Goal: Transaction & Acquisition: Purchase product/service

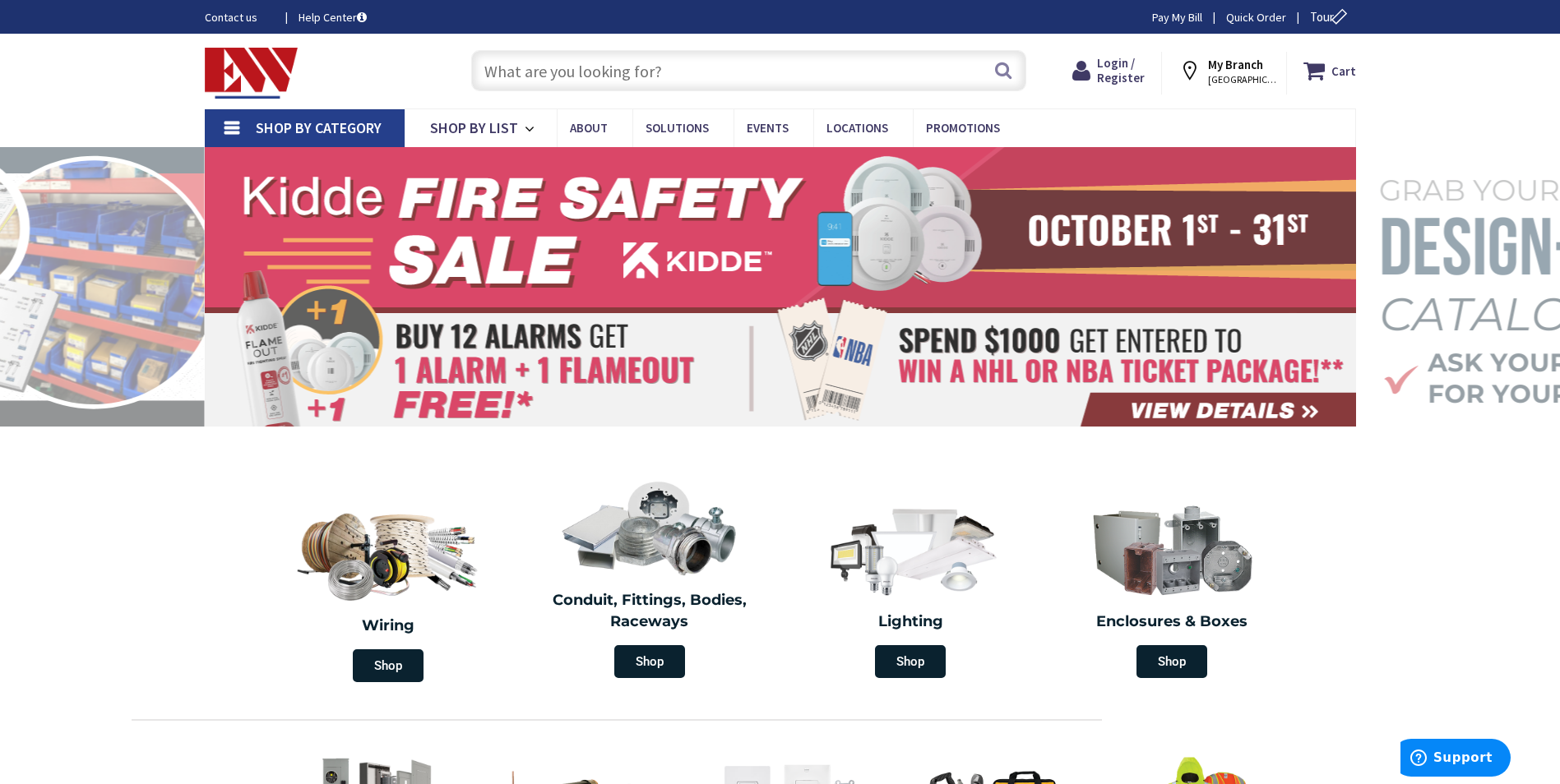
click at [734, 78] on input "text" at bounding box center [749, 70] width 555 height 41
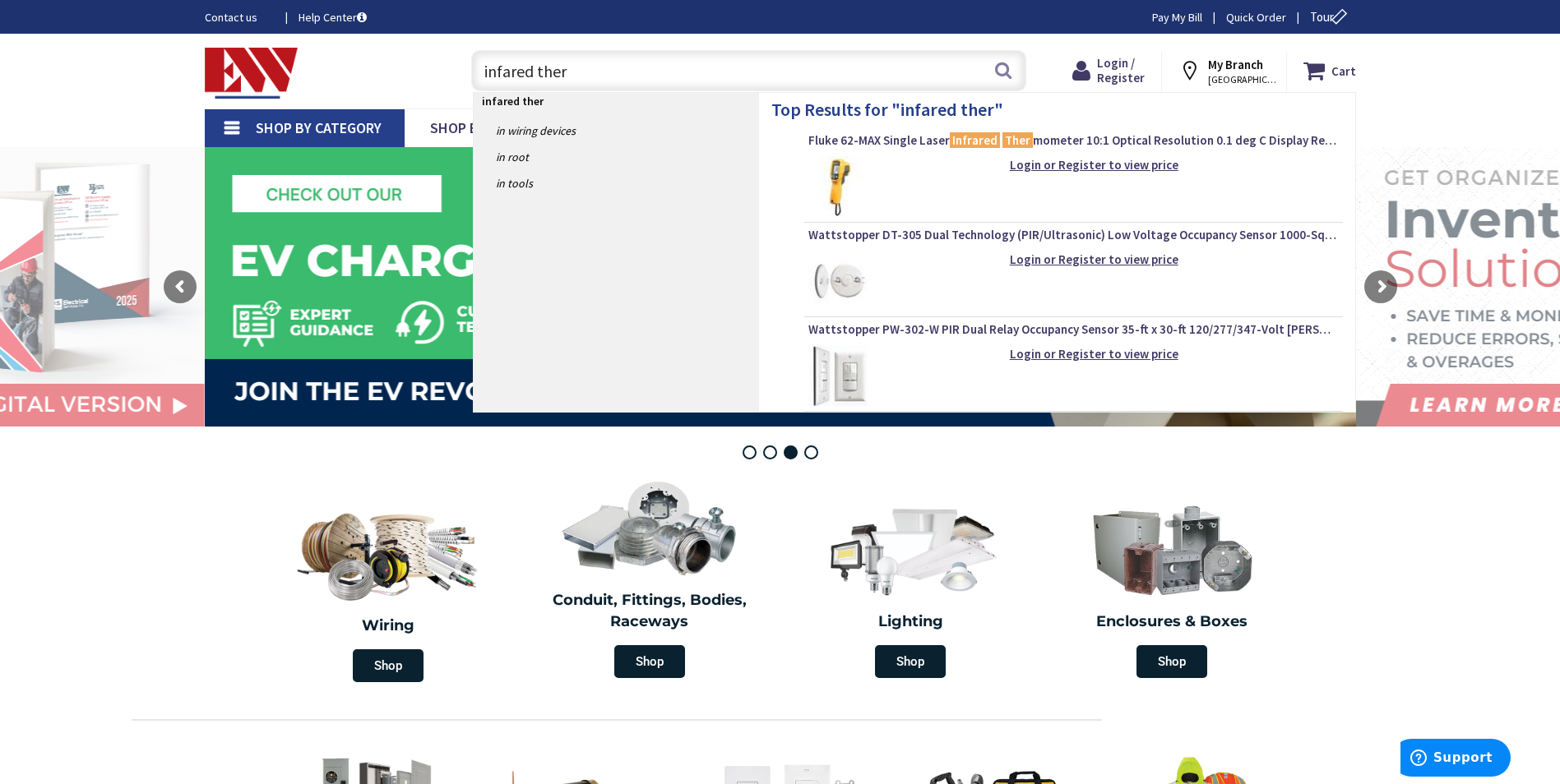
type input "infared ther"
click at [237, 505] on section "Wiring Shop Conduit, Fittings, Bodies, Raceways Shop Lighting Shop Enclosures &…" at bounding box center [780, 579] width 1560 height 223
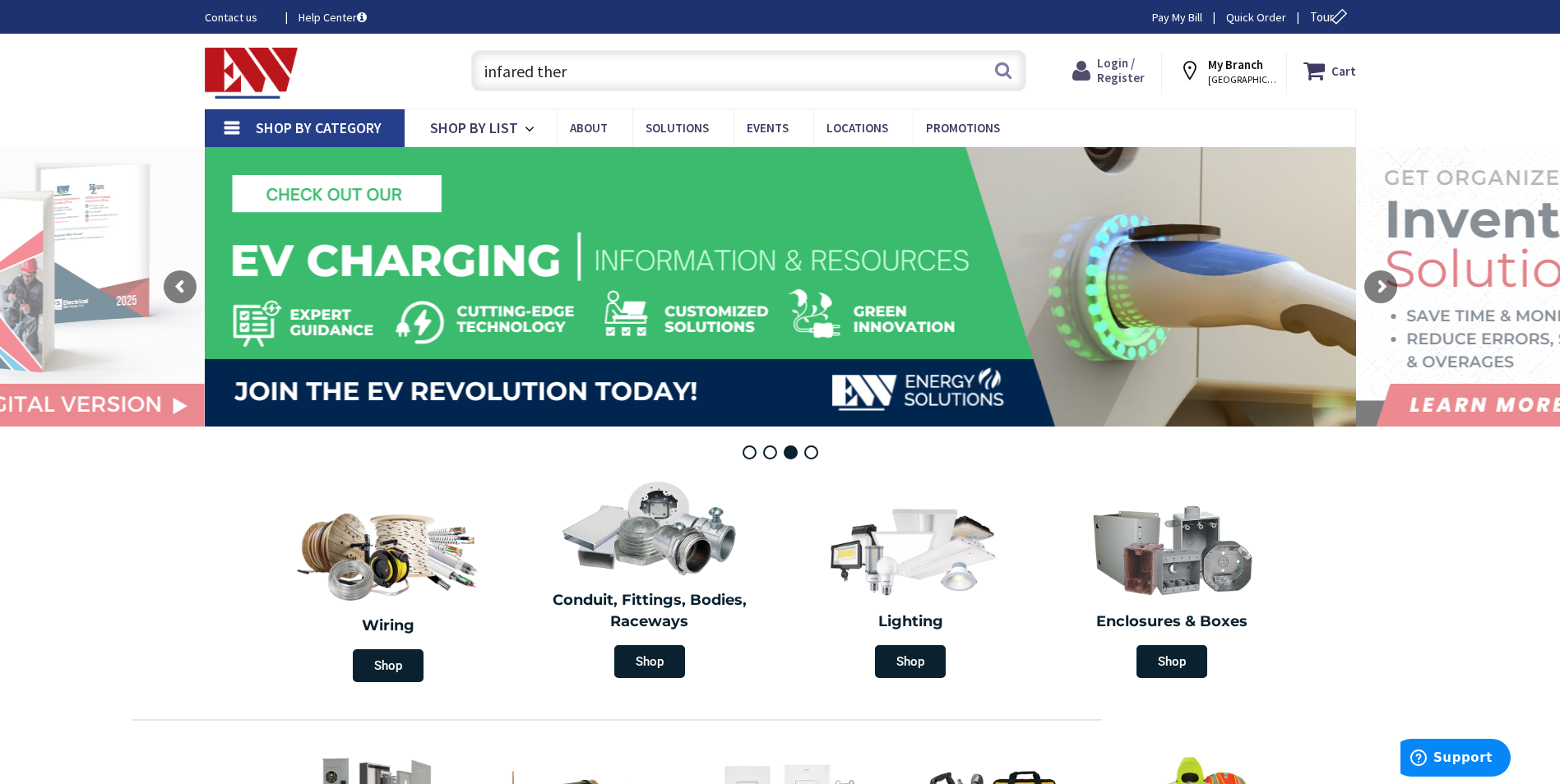
click at [1127, 72] on span "Login / Register" at bounding box center [1121, 70] width 48 height 30
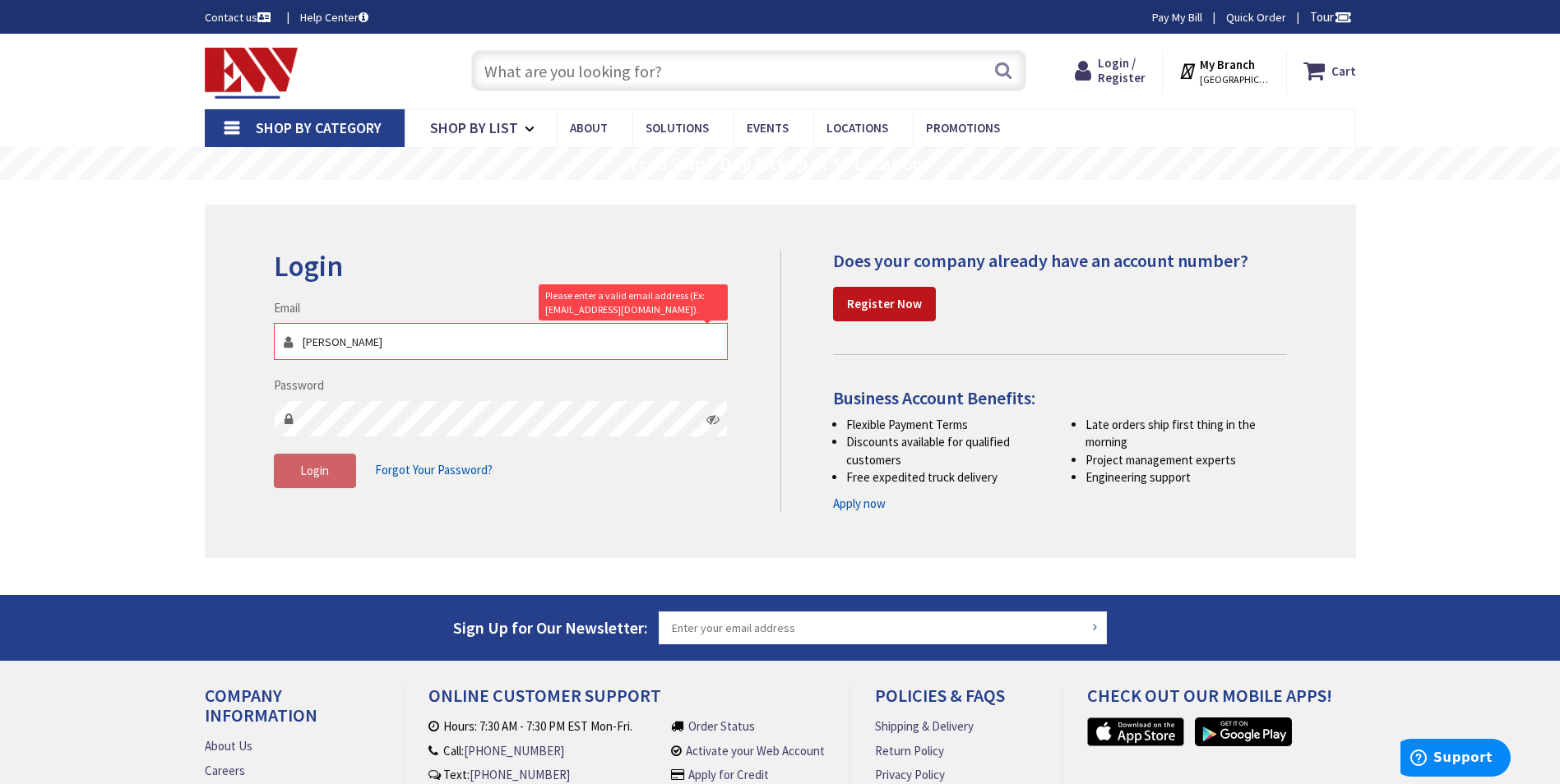
type input "[PERSON_NAME][EMAIL_ADDRESS][PERSON_NAME][DOMAIN_NAME]"
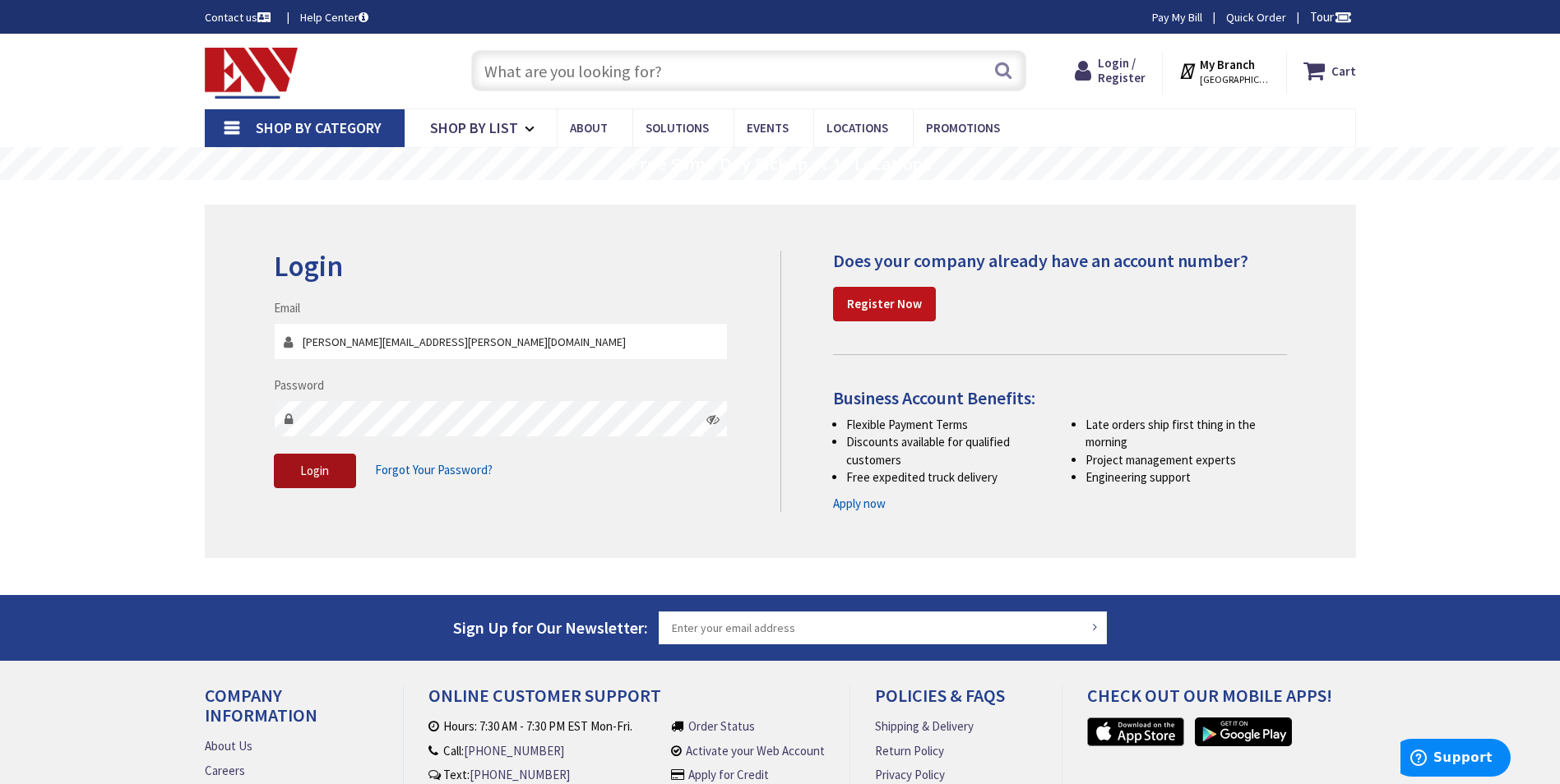
click at [284, 476] on button "Login" at bounding box center [315, 470] width 82 height 35
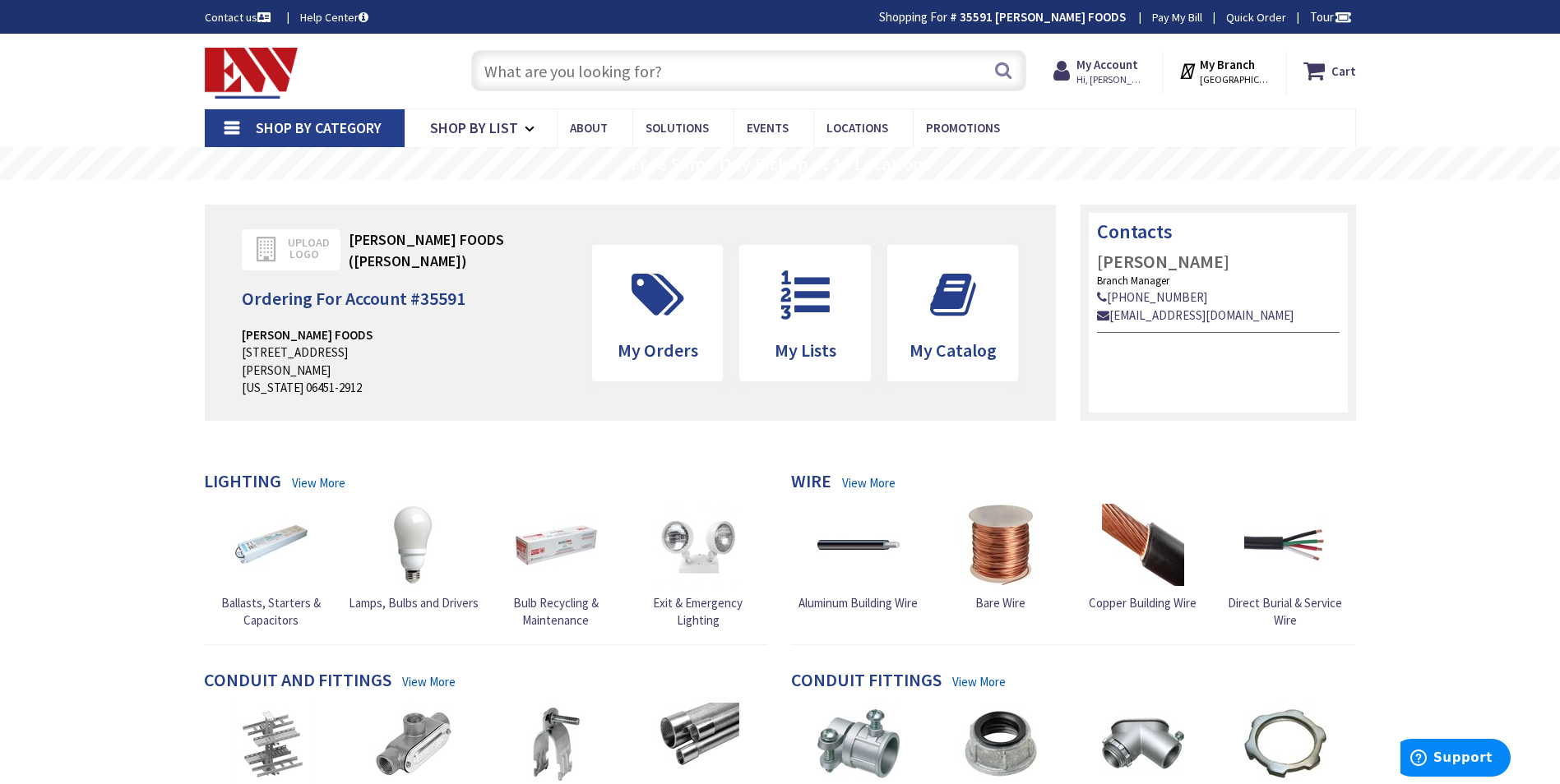
click at [660, 67] on input "text" at bounding box center [749, 70] width 555 height 41
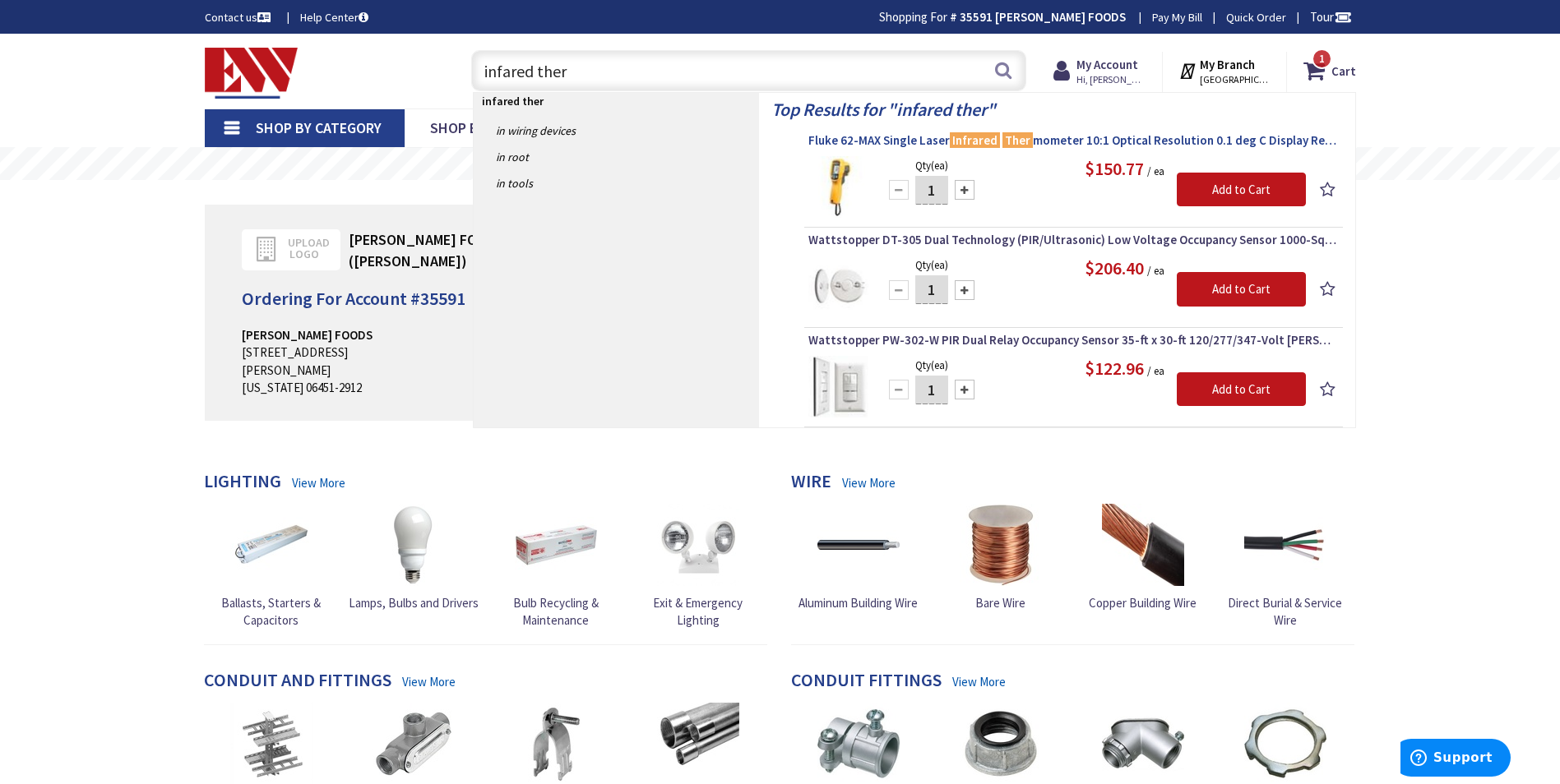
type input "infared ther"
click at [1076, 142] on span "Fluke 62-MAX Single Laser Infrared Ther mometer 10:1 Optical Resolution 0.1 deg…" at bounding box center [1073, 140] width 530 height 16
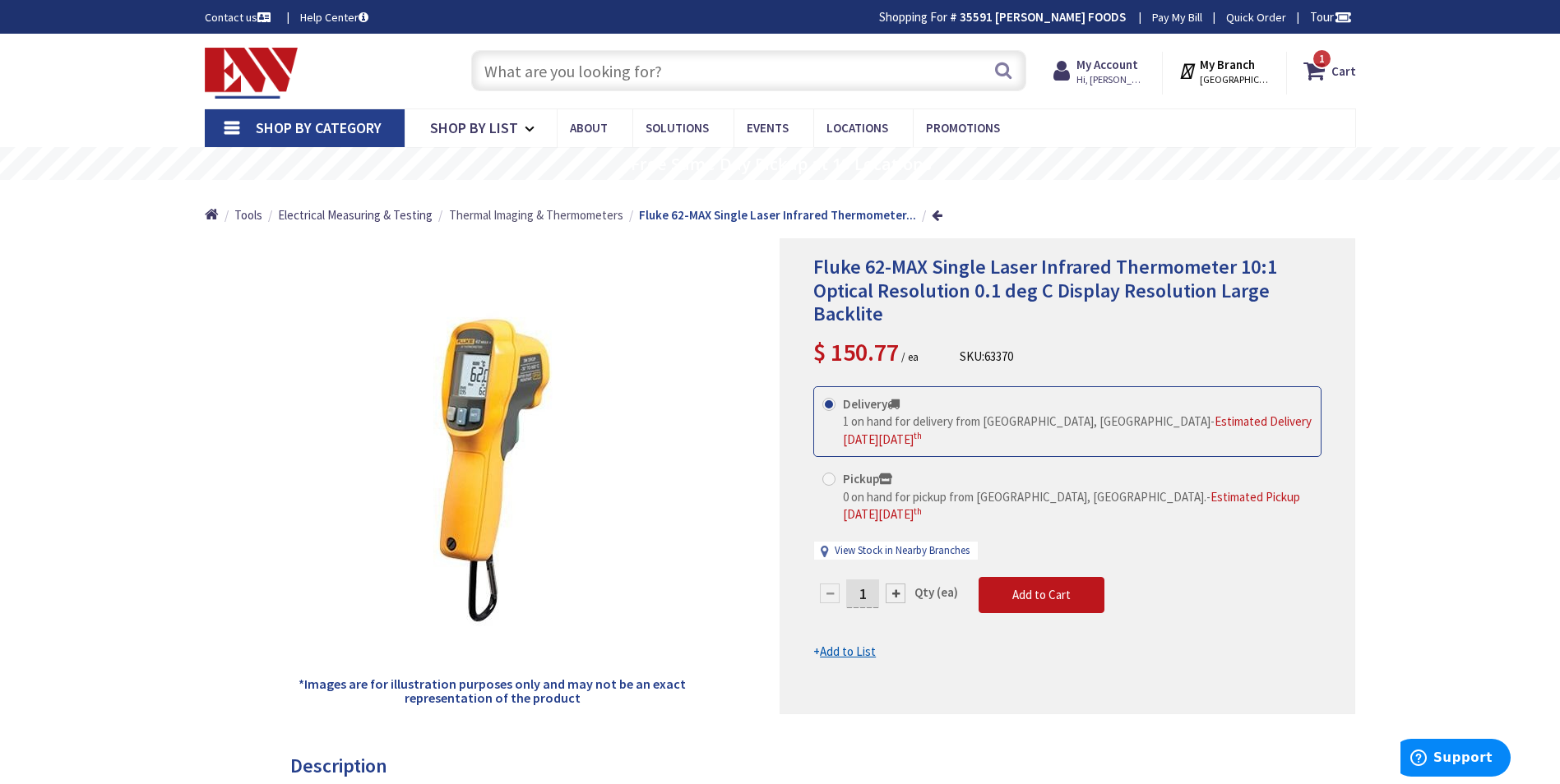
click at [561, 215] on span "Thermal Imaging & Thermometers" at bounding box center [535, 215] width 175 height 16
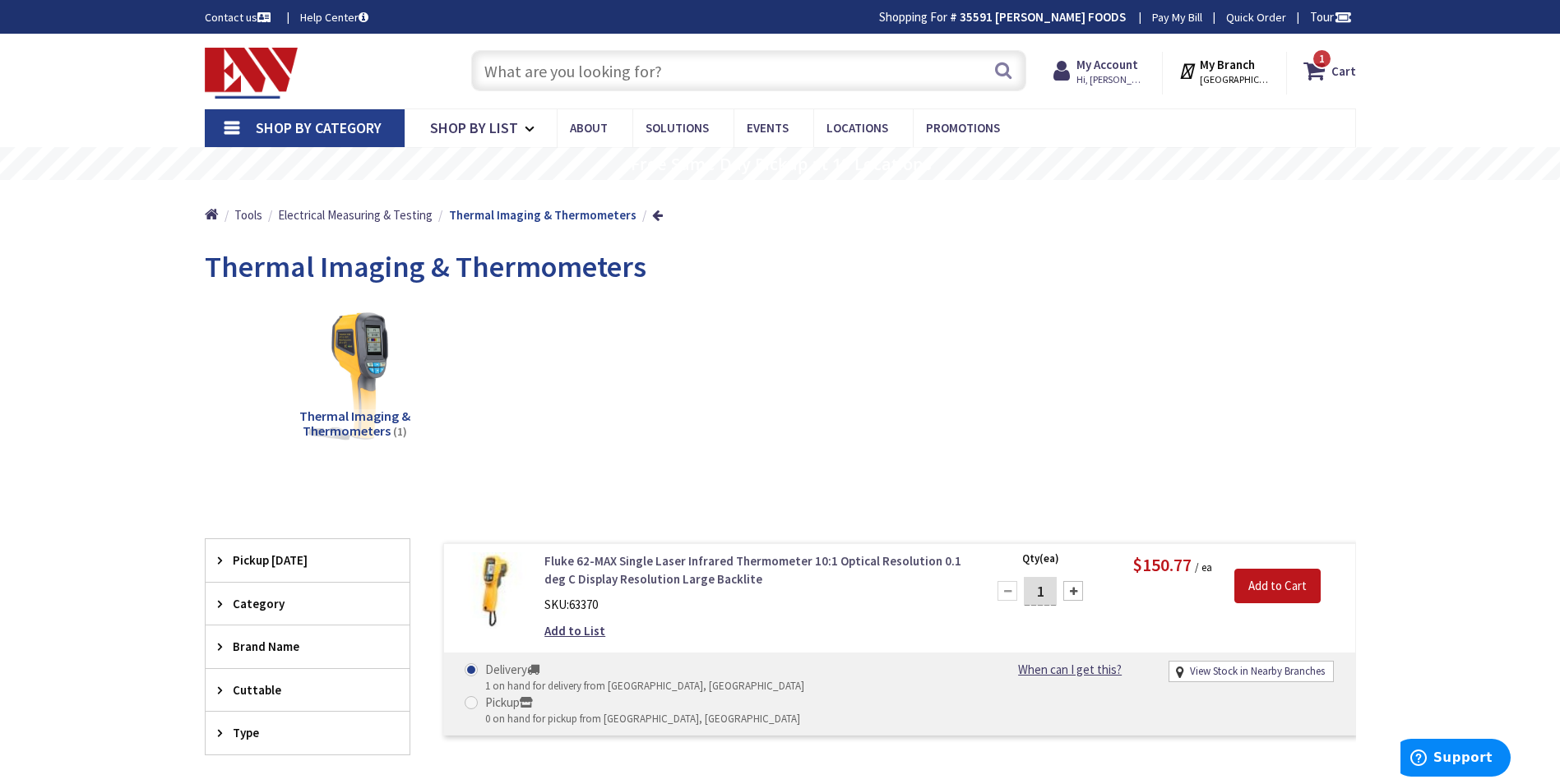
click at [686, 577] on link "Fluke 62-MAX Single Laser Infrared Thermometer 10:1 Optical Resolution 0.1 deg …" at bounding box center [753, 570] width 418 height 35
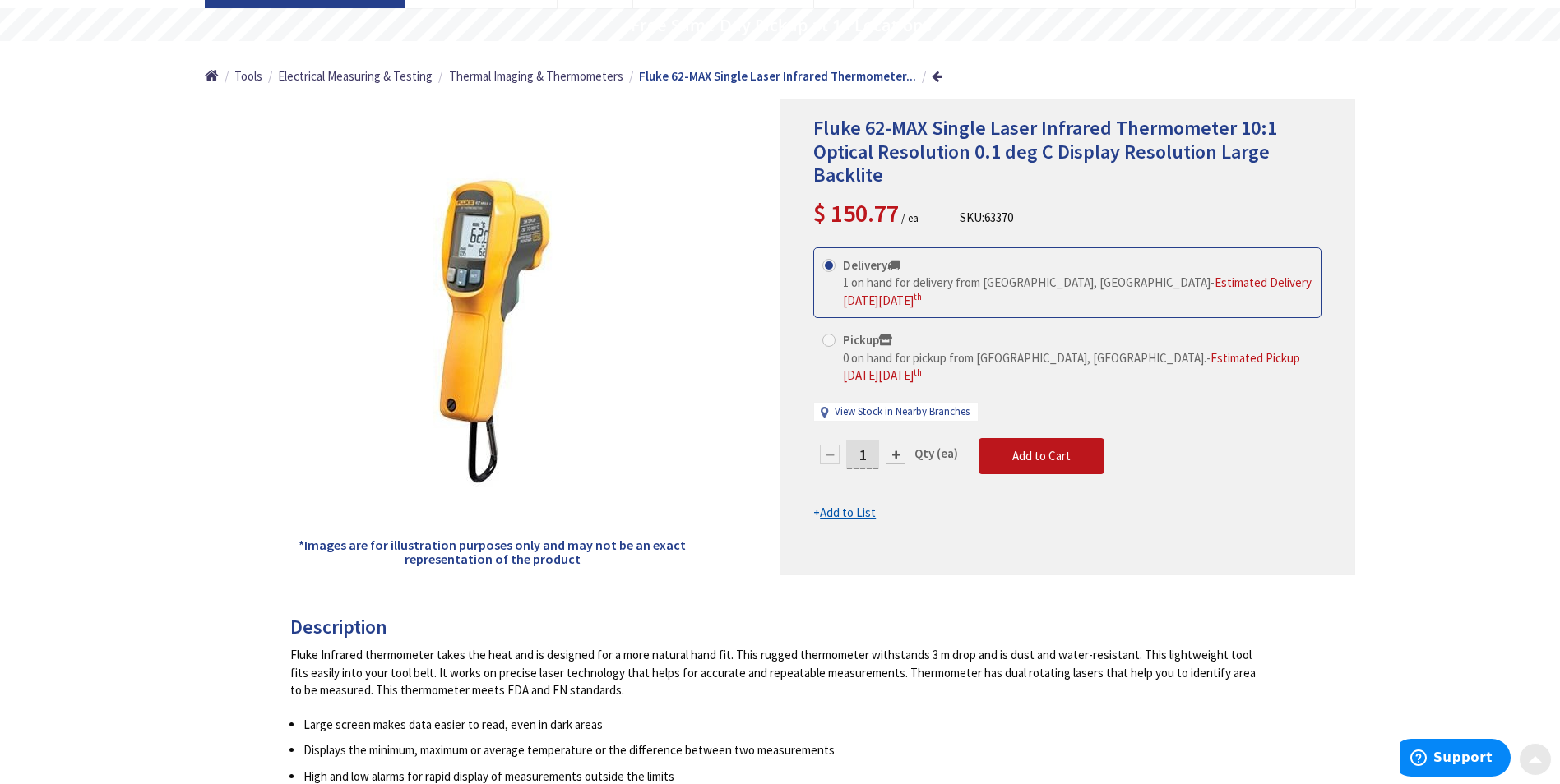
scroll to position [164, 0]
